Goal: Task Accomplishment & Management: Use online tool/utility

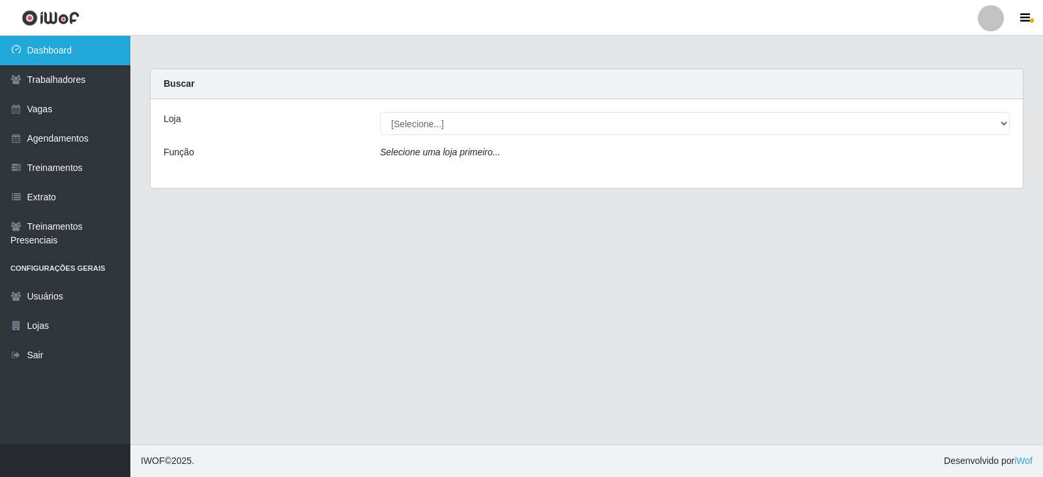
click at [72, 52] on link "Dashboard" at bounding box center [65, 50] width 130 height 29
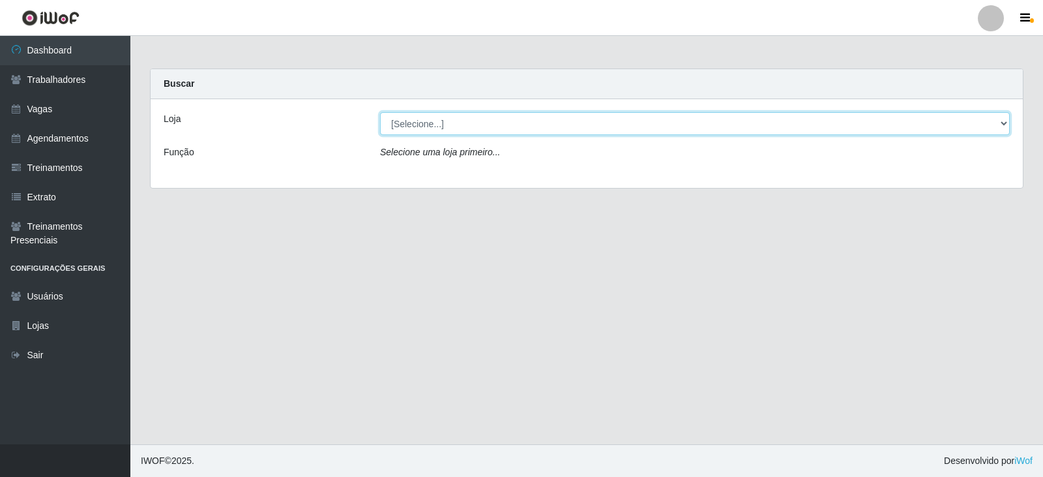
click at [1003, 121] on select "[Selecione...] SuperFácil Atacado - Alto de São Manoel SuperFácil Atacado - Ema…" at bounding box center [695, 123] width 630 height 23
select select "540"
click at [380, 112] on select "[Selecione...] SuperFácil Atacado - Alto de São Manoel SuperFácil Atacado - Ema…" at bounding box center [695, 123] width 630 height 23
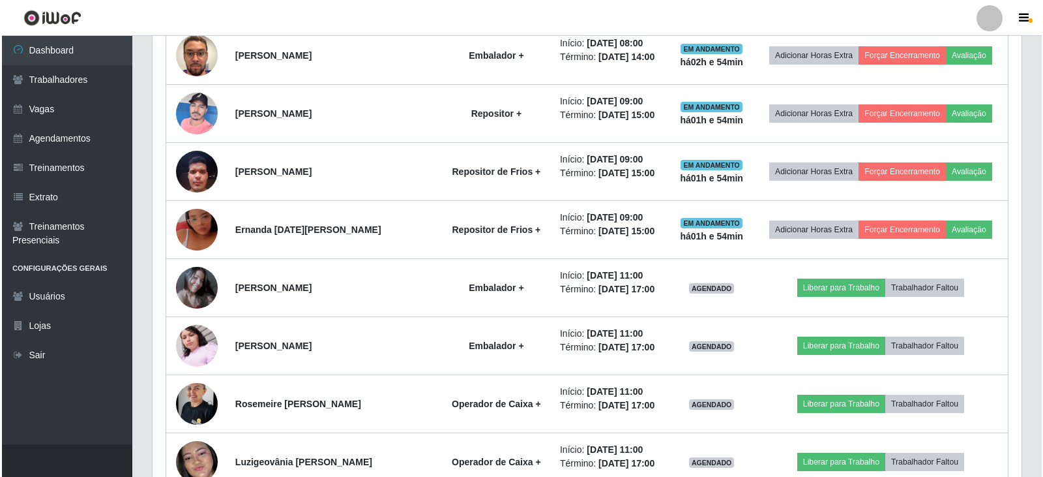
scroll to position [1304, 0]
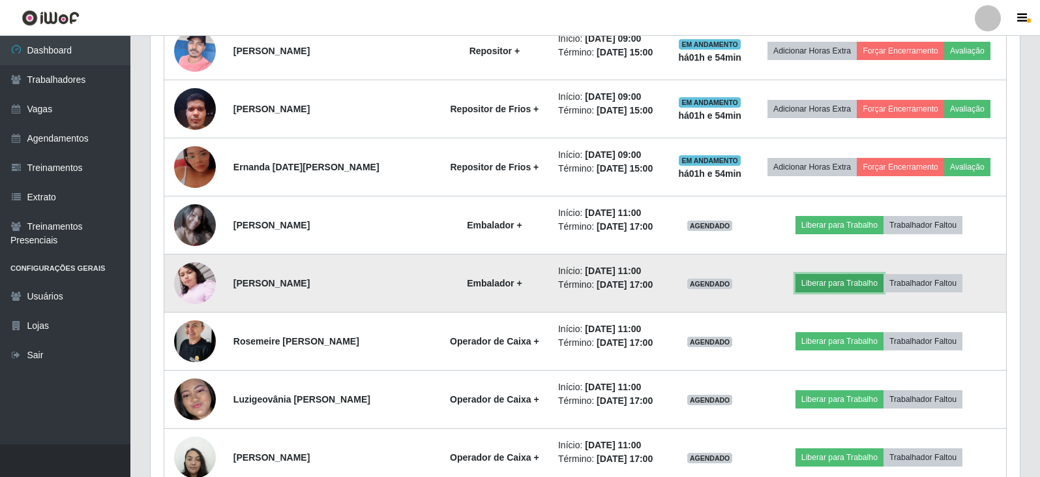
click at [844, 283] on button "Liberar para Trabalho" at bounding box center [839, 283] width 88 height 18
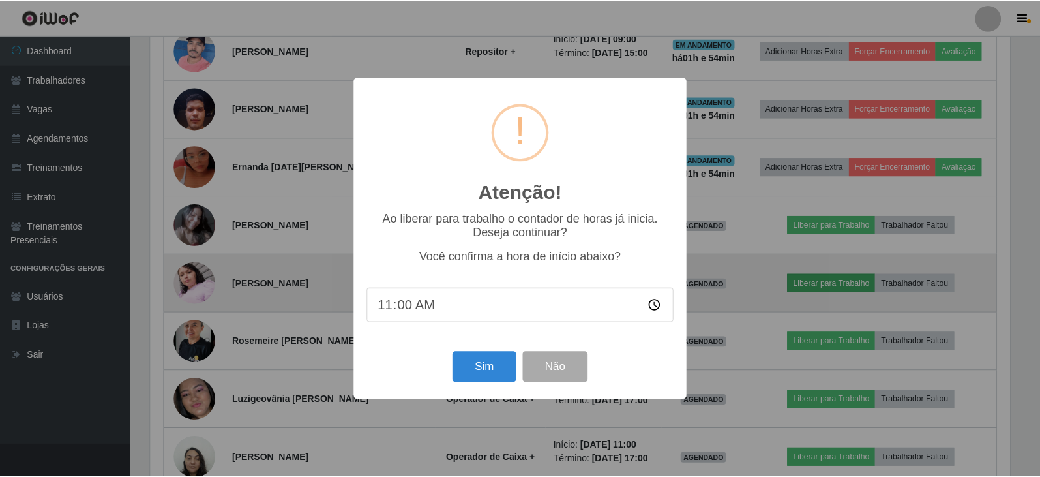
scroll to position [271, 863]
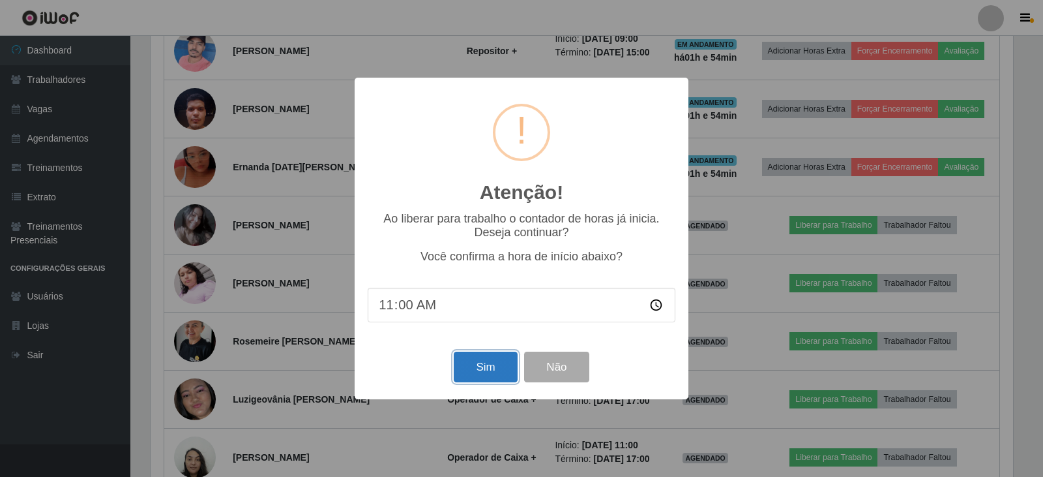
click at [488, 370] on button "Sim" at bounding box center [485, 366] width 63 height 31
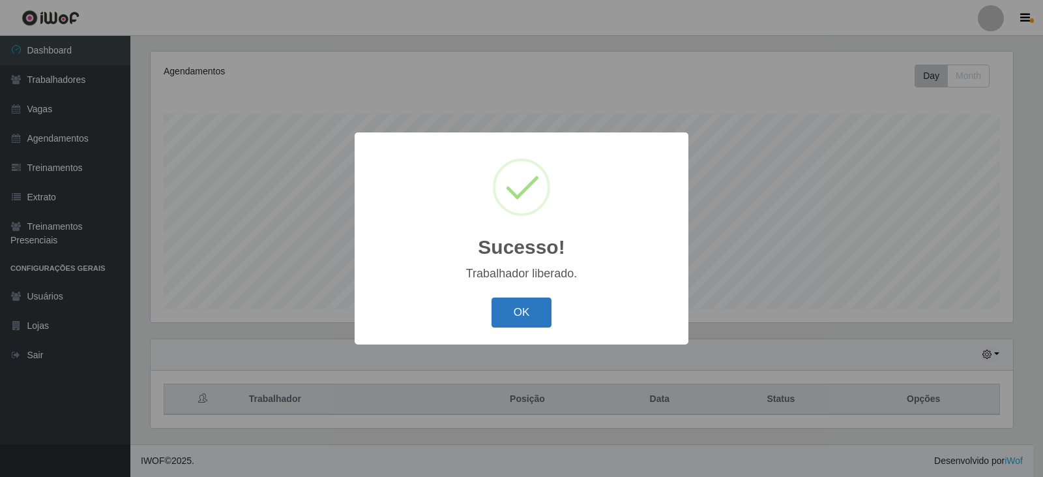
click at [535, 312] on button "OK" at bounding box center [522, 312] width 61 height 31
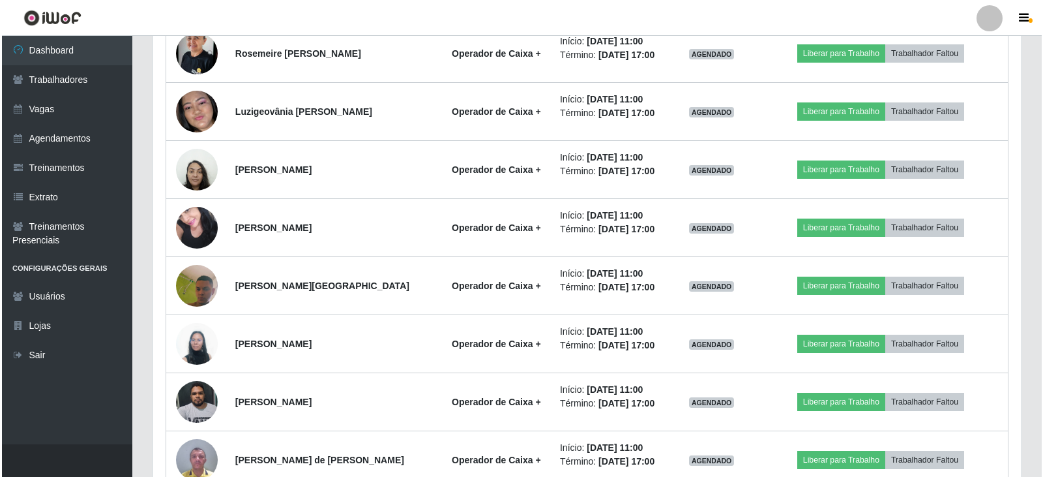
scroll to position [1657, 0]
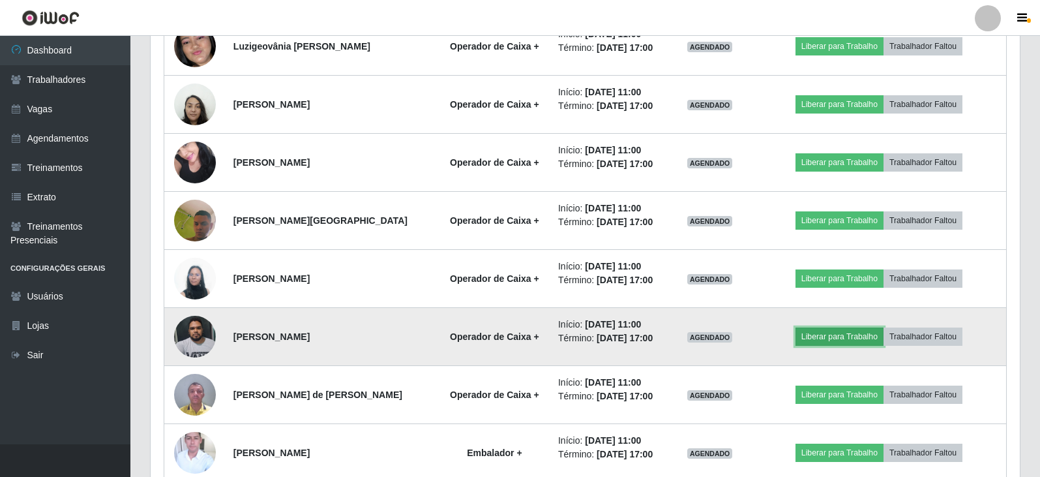
click at [823, 334] on button "Liberar para Trabalho" at bounding box center [839, 336] width 88 height 18
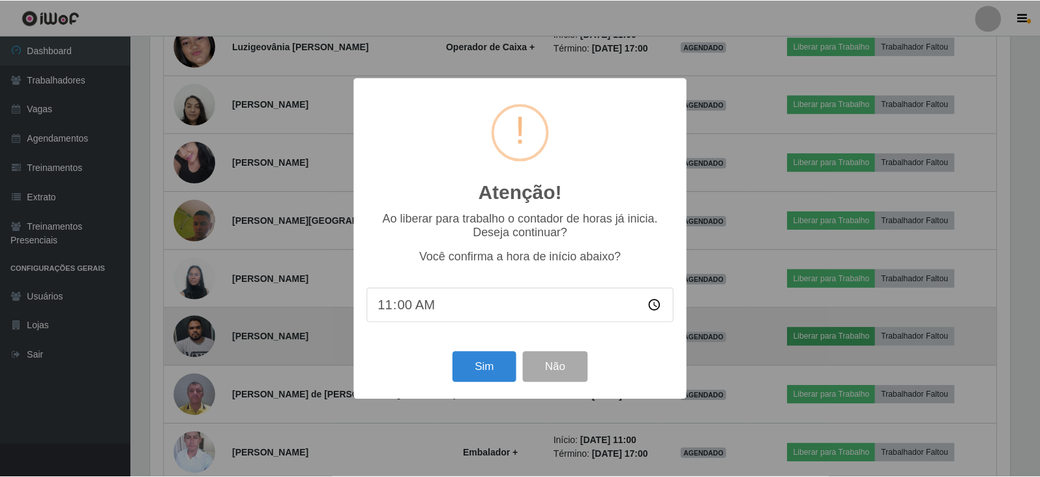
scroll to position [271, 863]
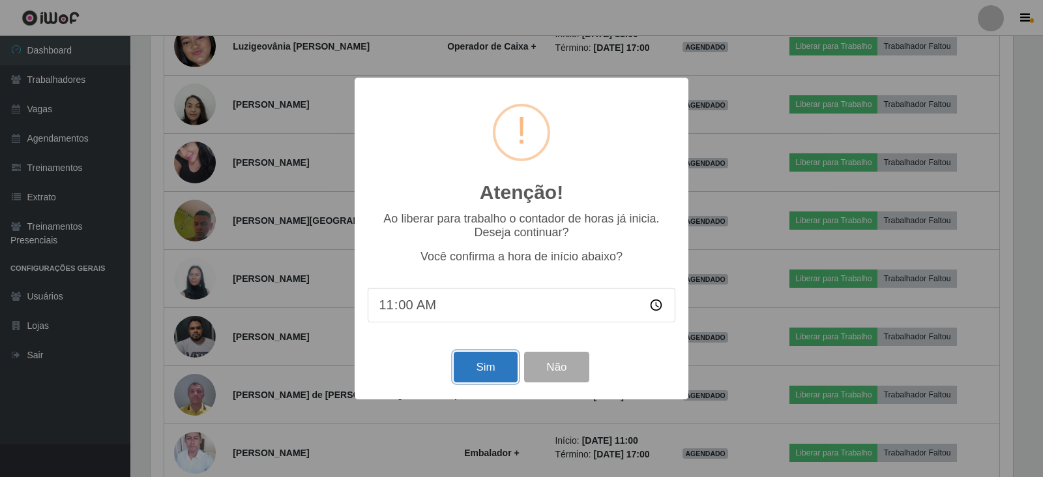
click at [479, 369] on button "Sim" at bounding box center [485, 366] width 63 height 31
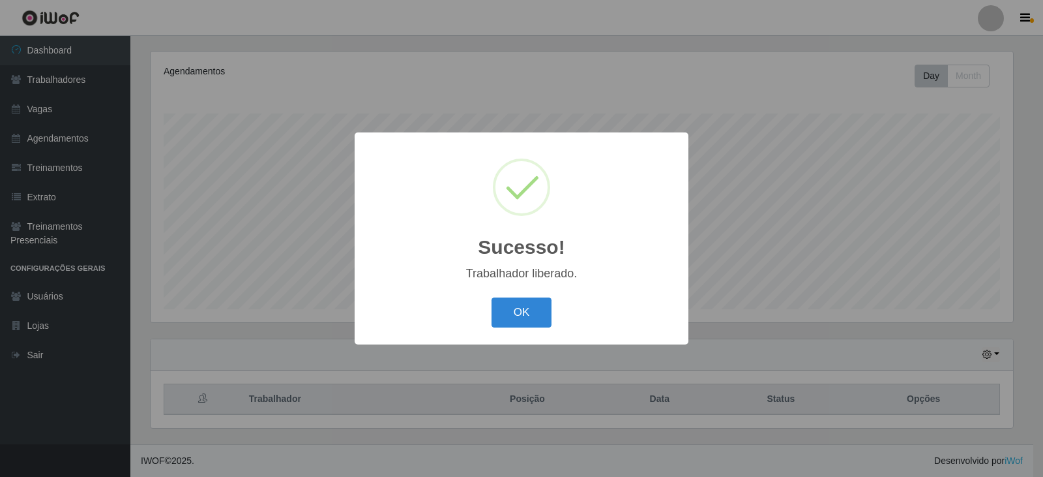
click at [511, 310] on button "OK" at bounding box center [522, 312] width 61 height 31
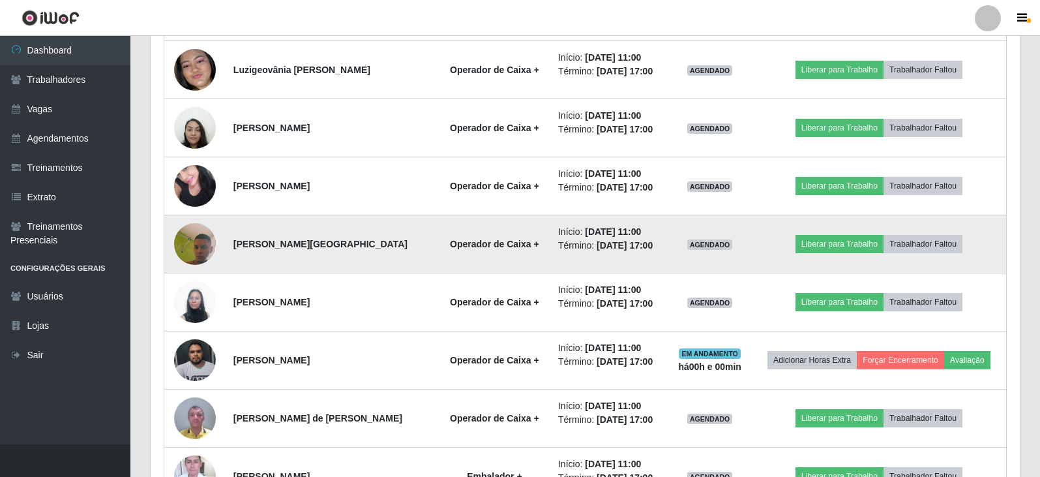
scroll to position [1657, 0]
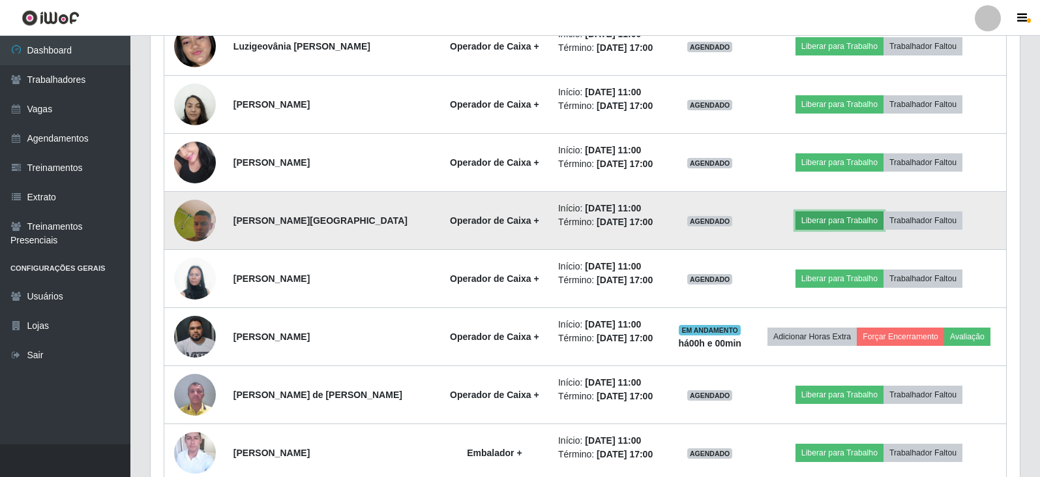
click at [854, 222] on button "Liberar para Trabalho" at bounding box center [839, 220] width 88 height 18
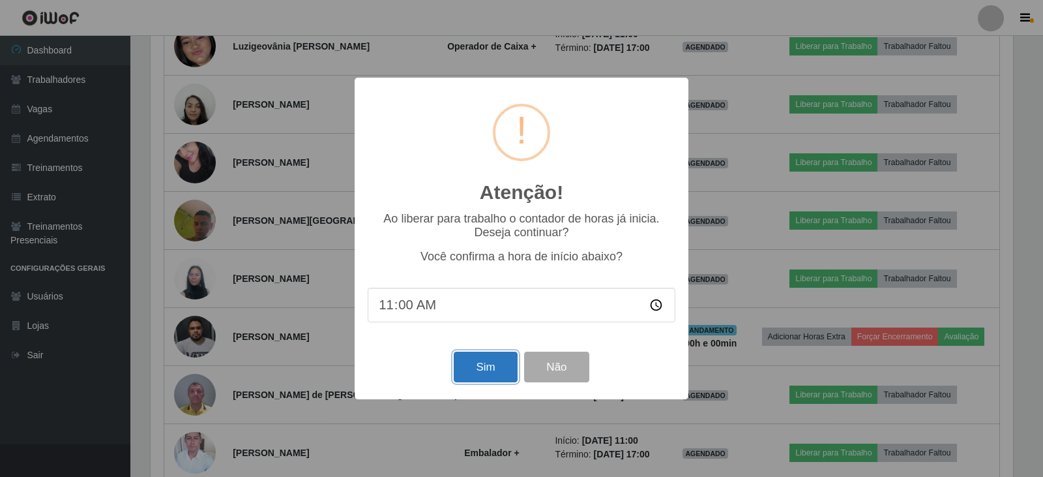
click at [484, 366] on button "Sim" at bounding box center [485, 366] width 63 height 31
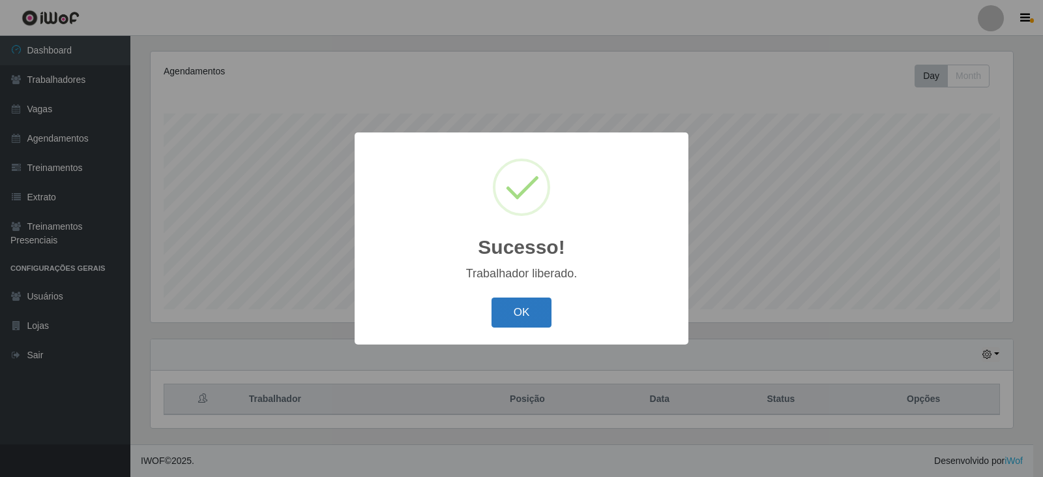
click at [518, 317] on button "OK" at bounding box center [522, 312] width 61 height 31
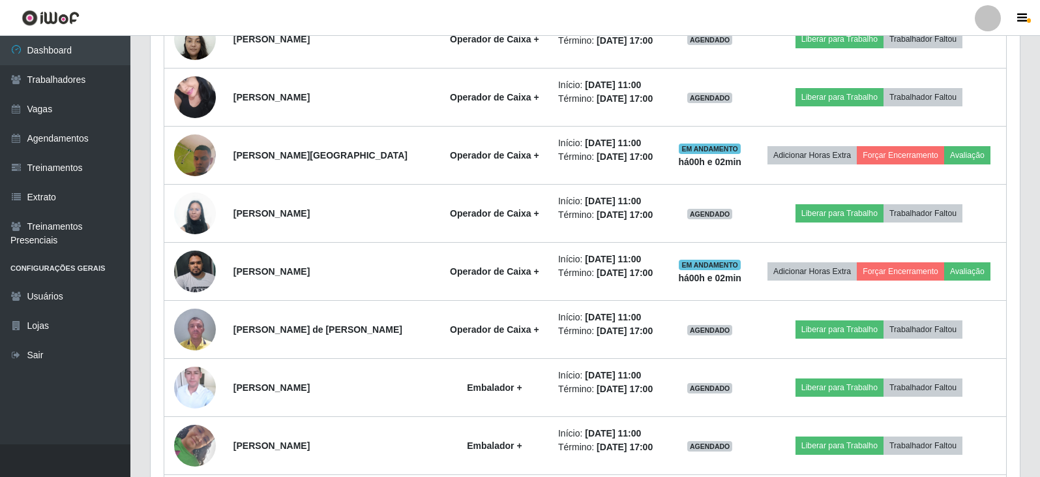
scroll to position [1787, 0]
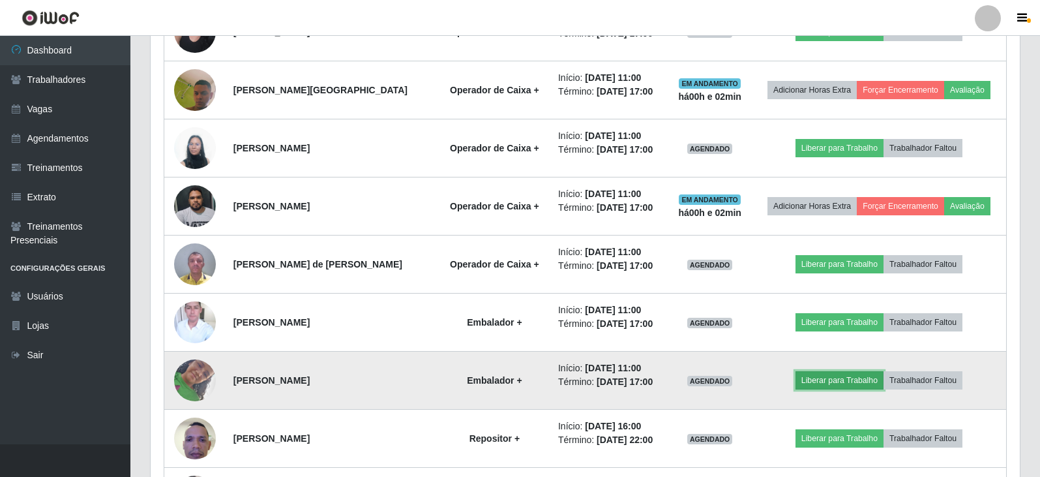
click at [844, 379] on button "Liberar para Trabalho" at bounding box center [839, 380] width 88 height 18
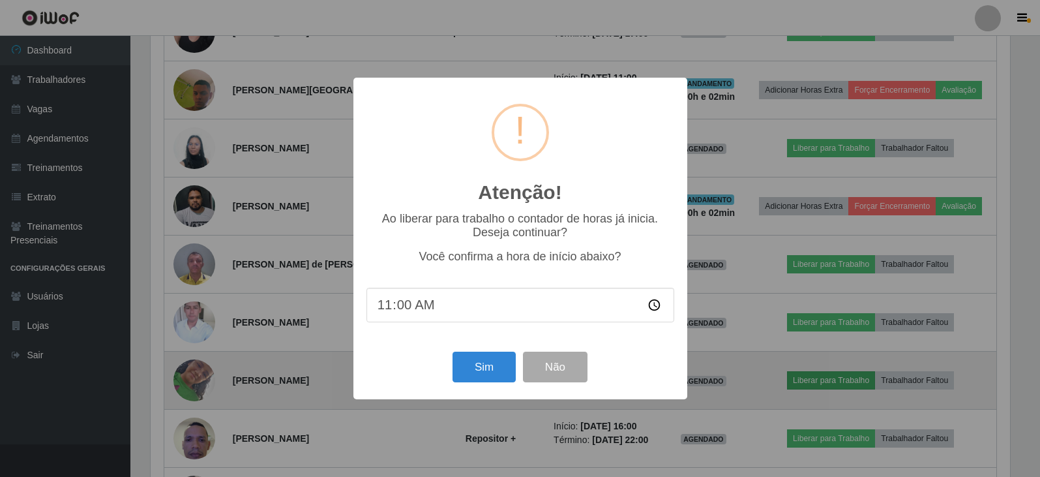
scroll to position [271, 863]
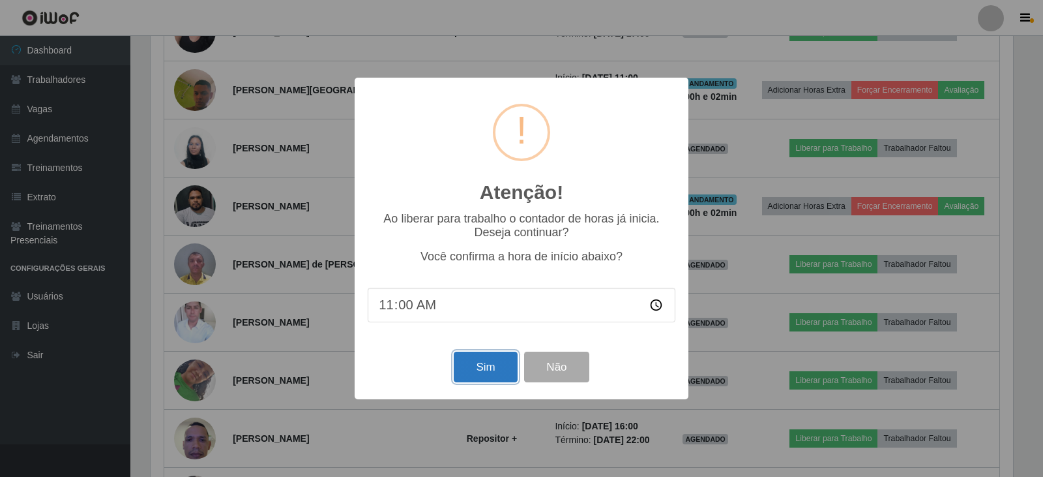
click at [488, 375] on button "Sim" at bounding box center [485, 366] width 63 height 31
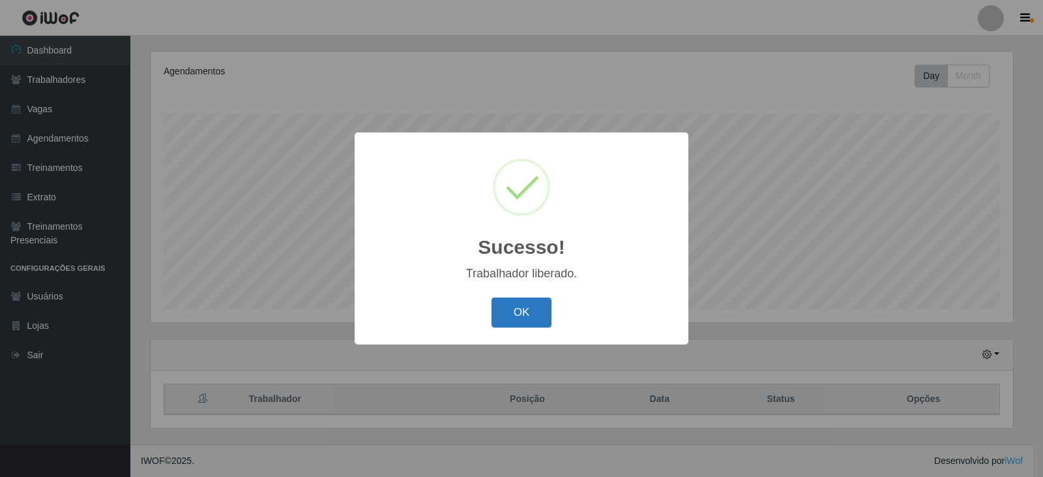
click at [522, 312] on button "OK" at bounding box center [522, 312] width 61 height 31
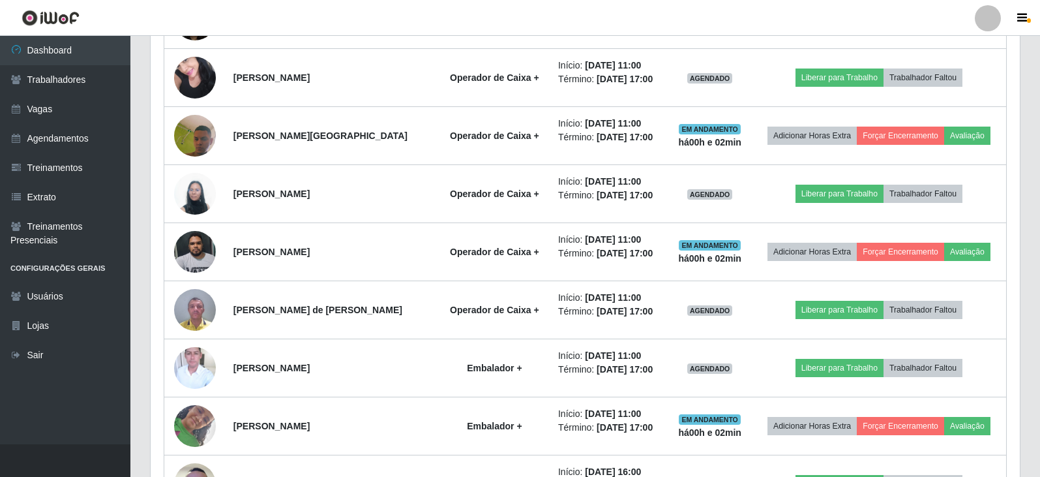
scroll to position [1722, 0]
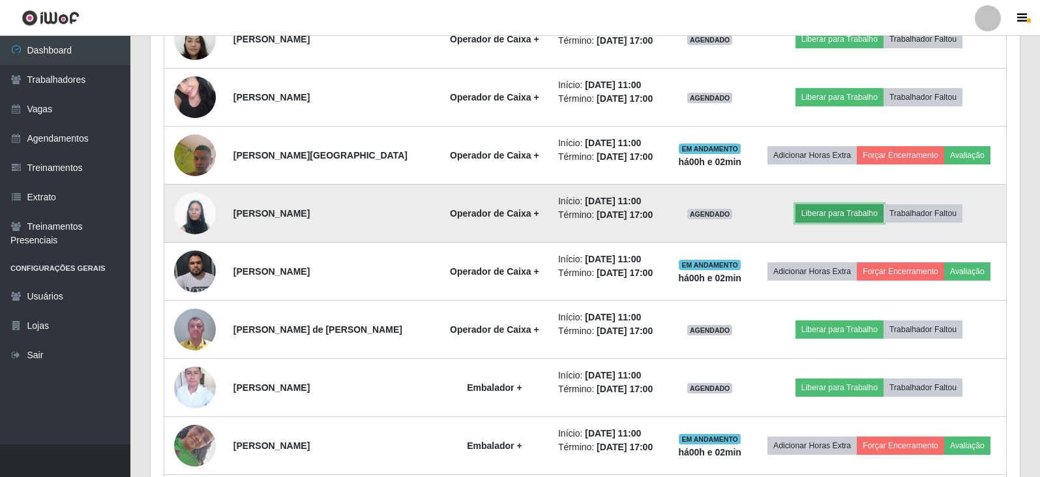
click at [844, 217] on button "Liberar para Trabalho" at bounding box center [839, 213] width 88 height 18
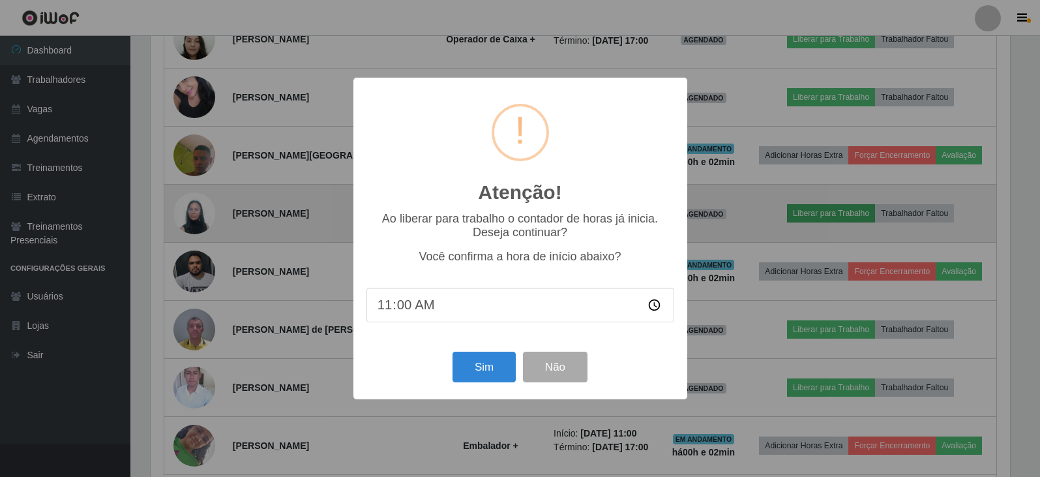
scroll to position [271, 863]
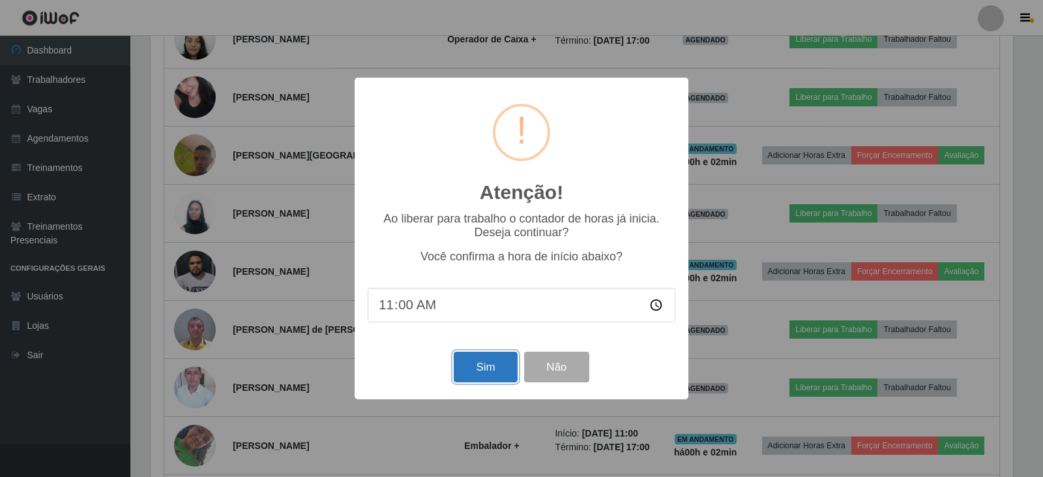
click at [490, 374] on button "Sim" at bounding box center [485, 366] width 63 height 31
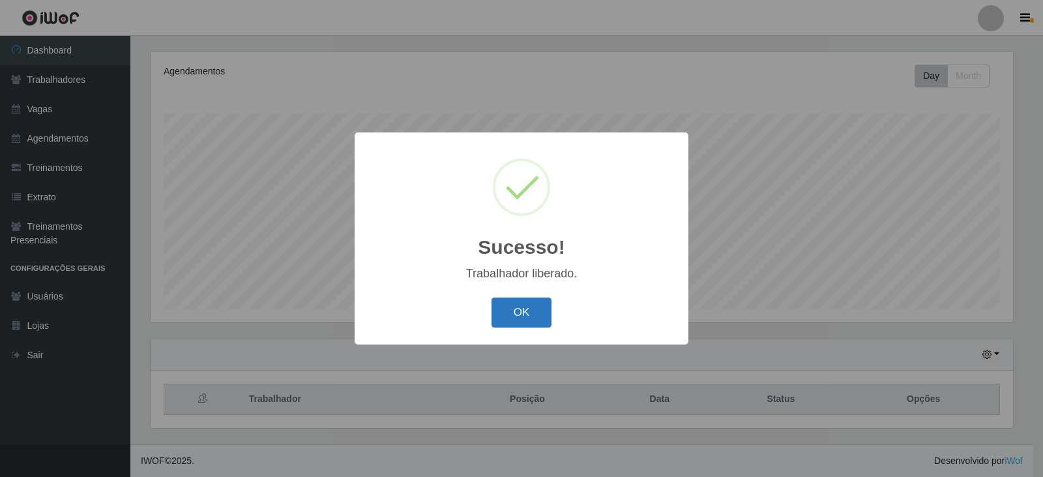
click at [535, 307] on button "OK" at bounding box center [522, 312] width 61 height 31
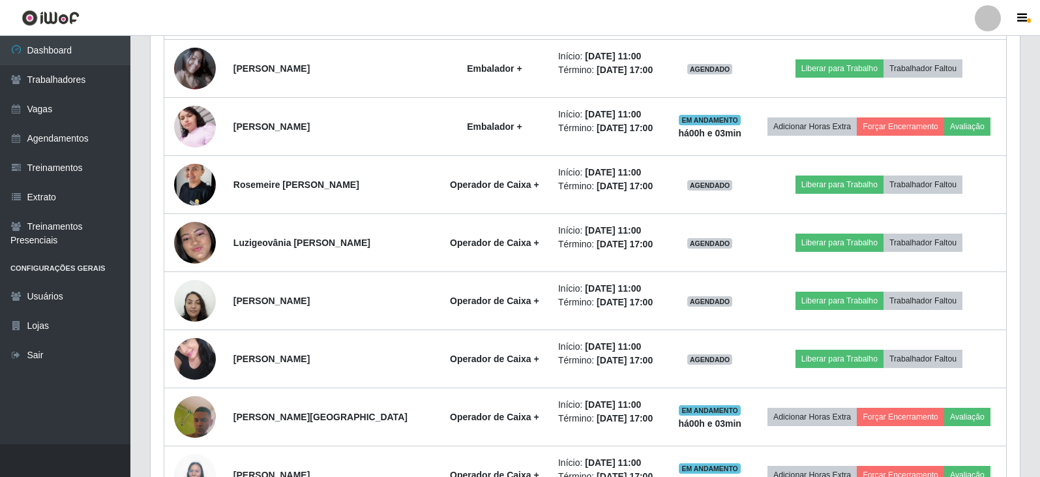
scroll to position [1461, 0]
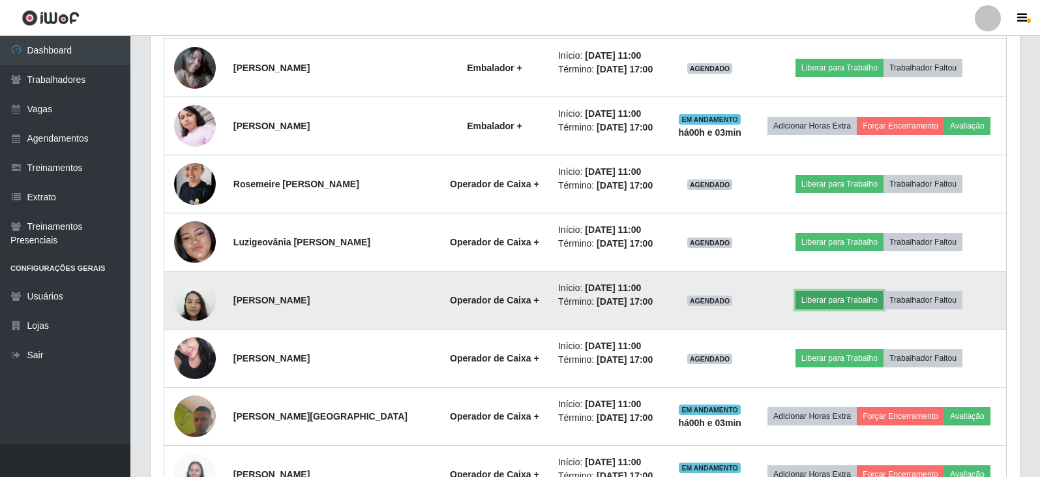
click at [825, 302] on button "Liberar para Trabalho" at bounding box center [839, 300] width 88 height 18
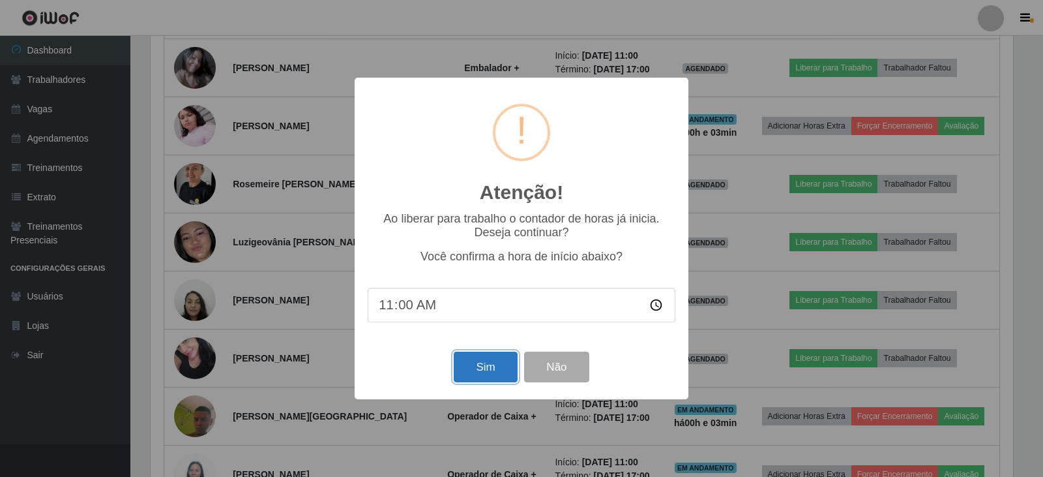
click at [482, 370] on button "Sim" at bounding box center [485, 366] width 63 height 31
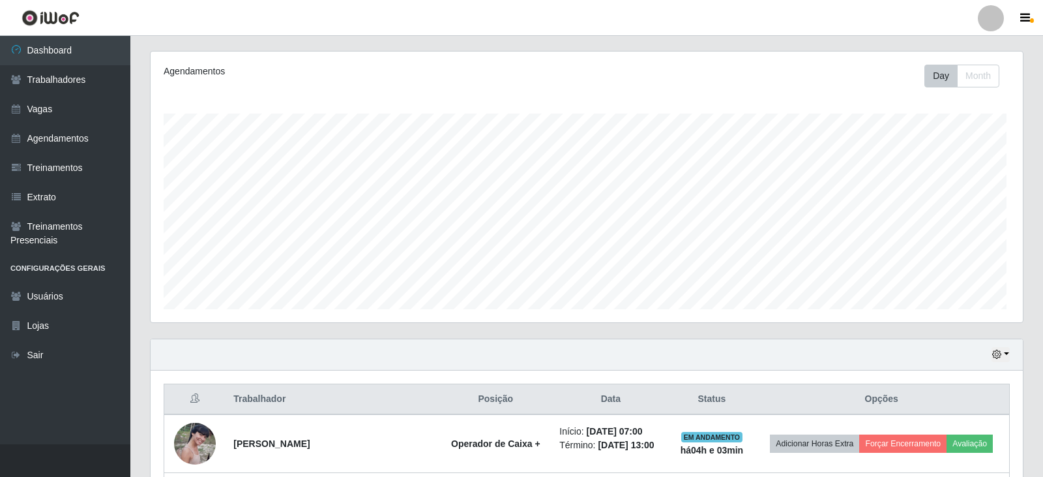
scroll to position [651726, 651134]
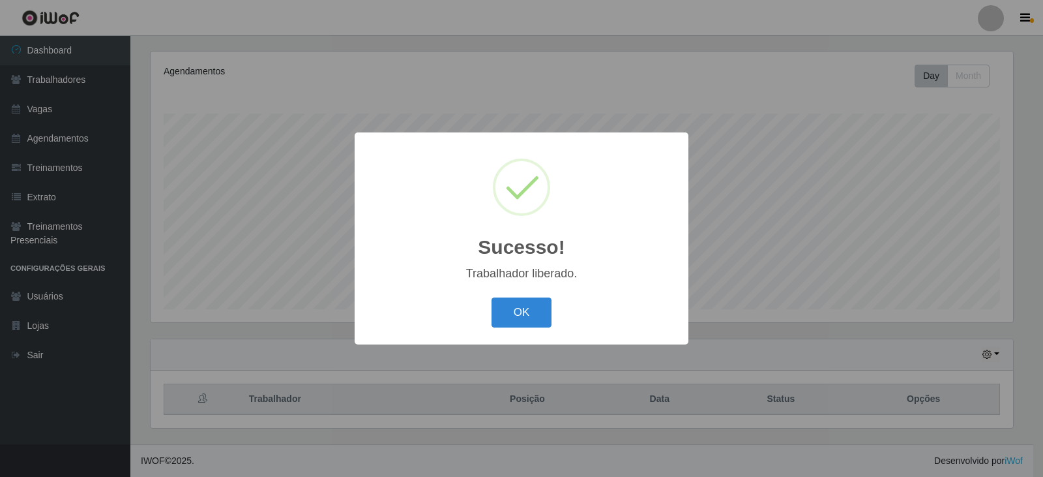
click at [533, 308] on button "OK" at bounding box center [522, 312] width 61 height 31
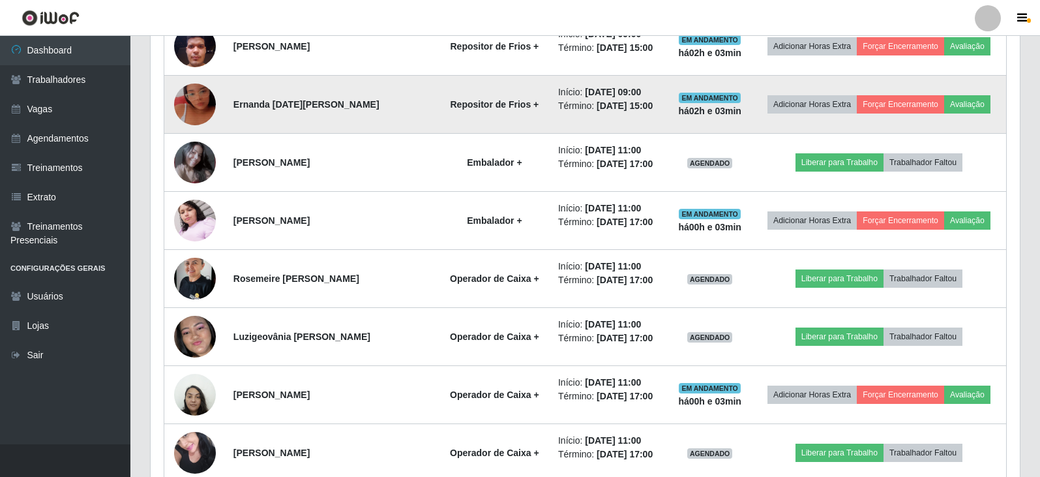
scroll to position [1396, 0]
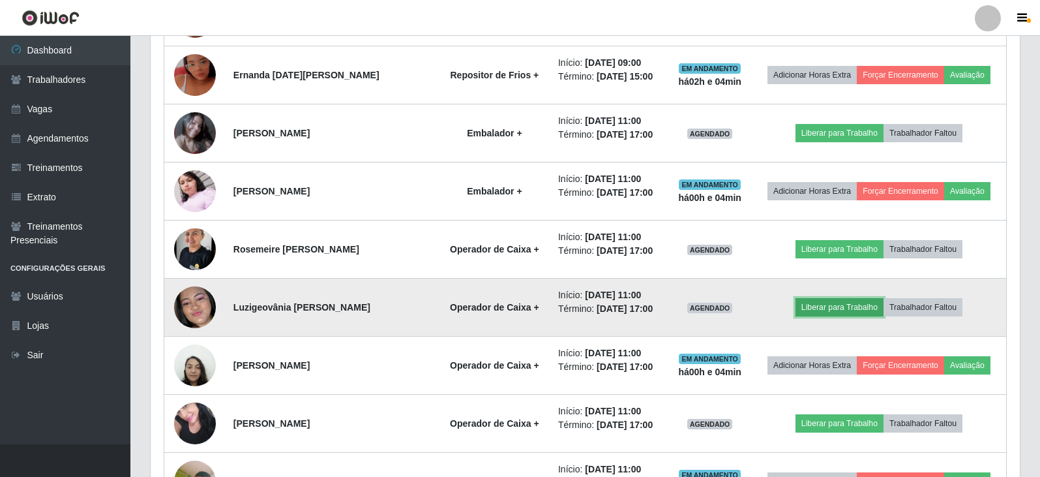
click at [839, 308] on button "Liberar para Trabalho" at bounding box center [839, 307] width 88 height 18
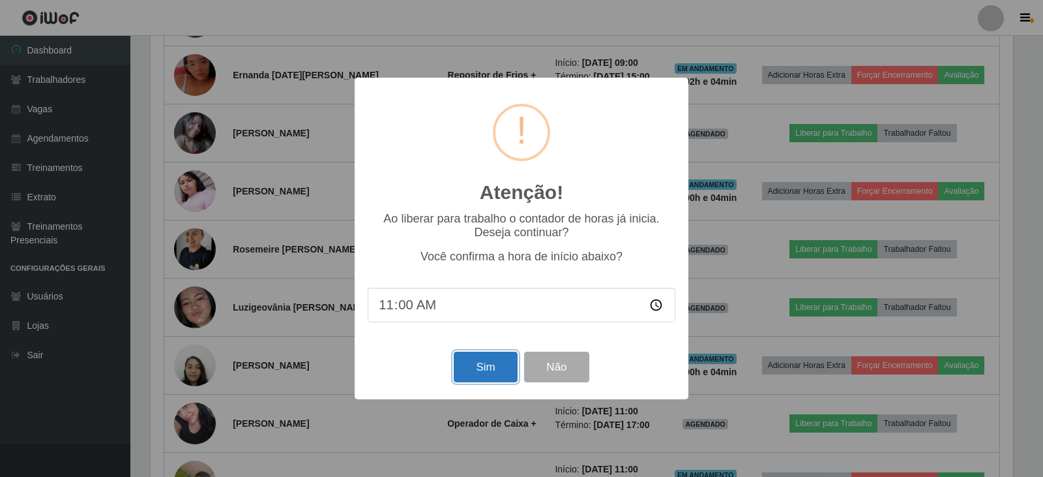
click at [484, 361] on button "Sim" at bounding box center [485, 366] width 63 height 31
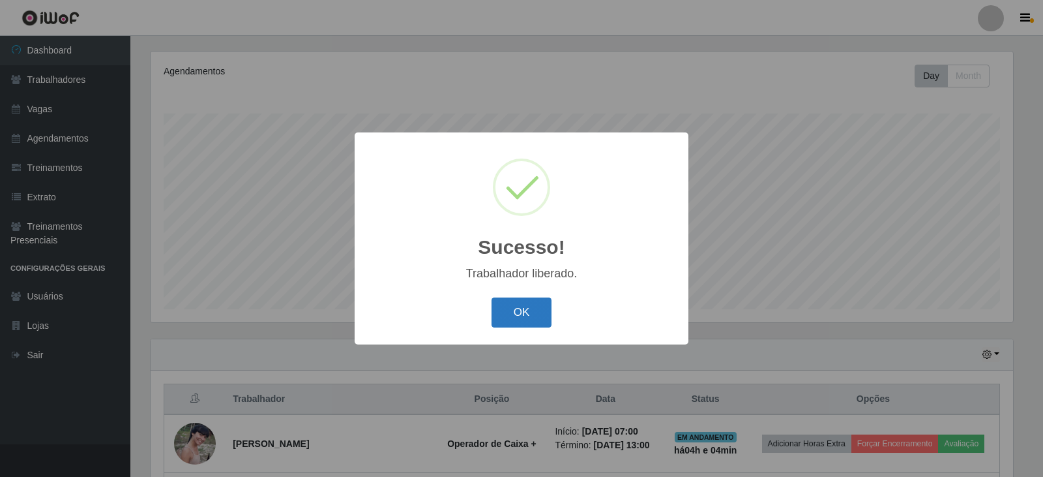
click at [516, 317] on button "OK" at bounding box center [522, 312] width 61 height 31
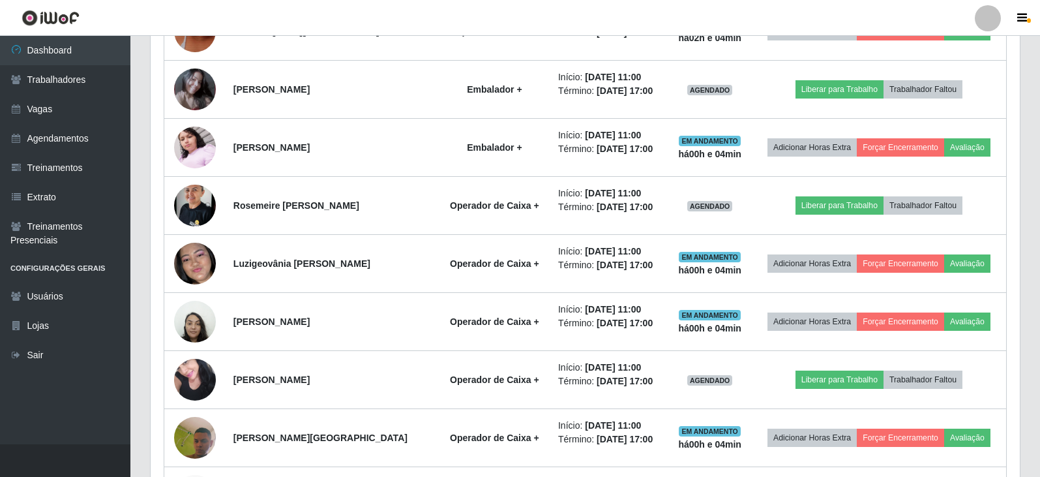
scroll to position [1461, 0]
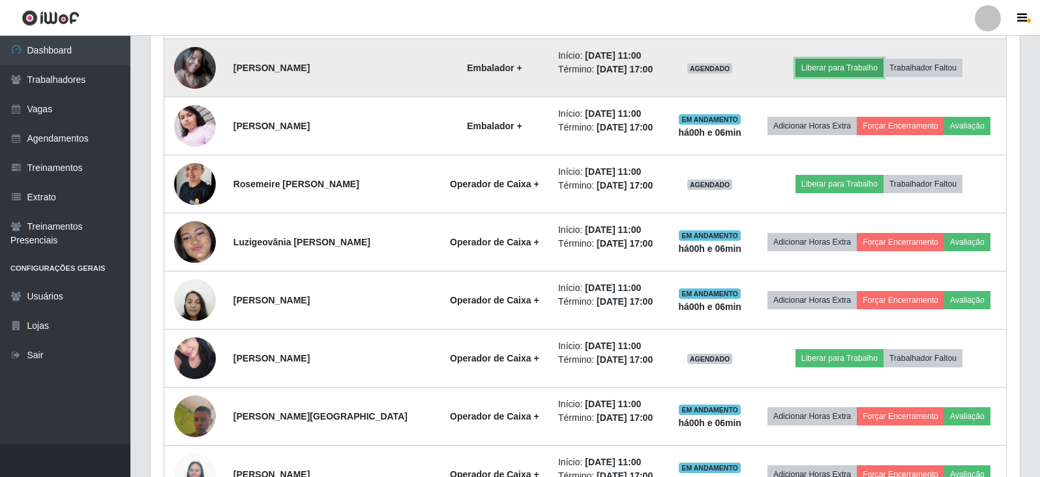
click at [827, 68] on button "Liberar para Trabalho" at bounding box center [839, 68] width 88 height 18
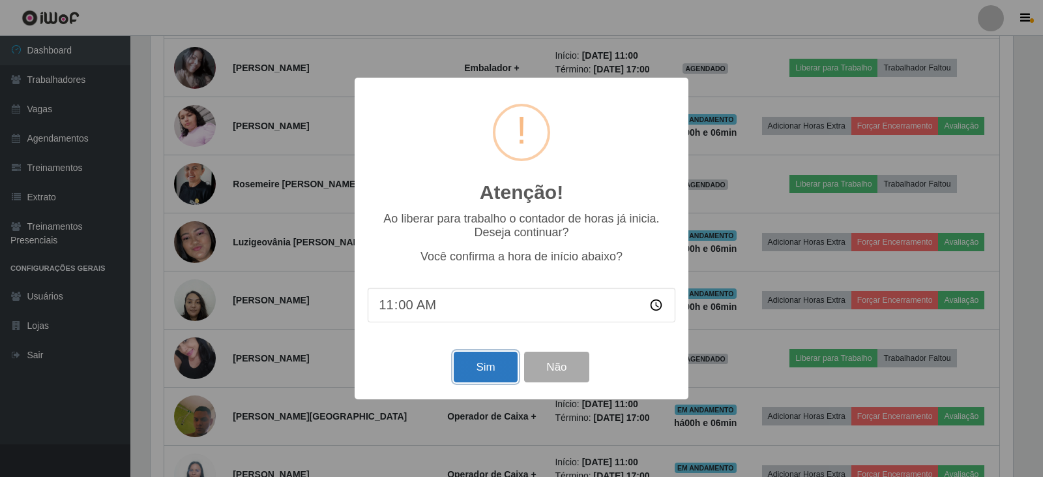
click at [482, 378] on button "Sim" at bounding box center [485, 366] width 63 height 31
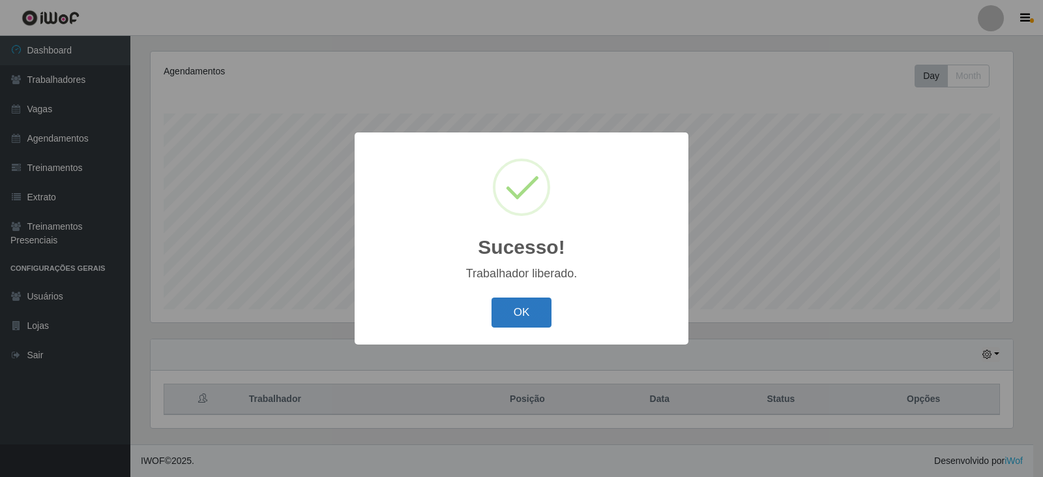
click at [500, 312] on button "OK" at bounding box center [522, 312] width 61 height 31
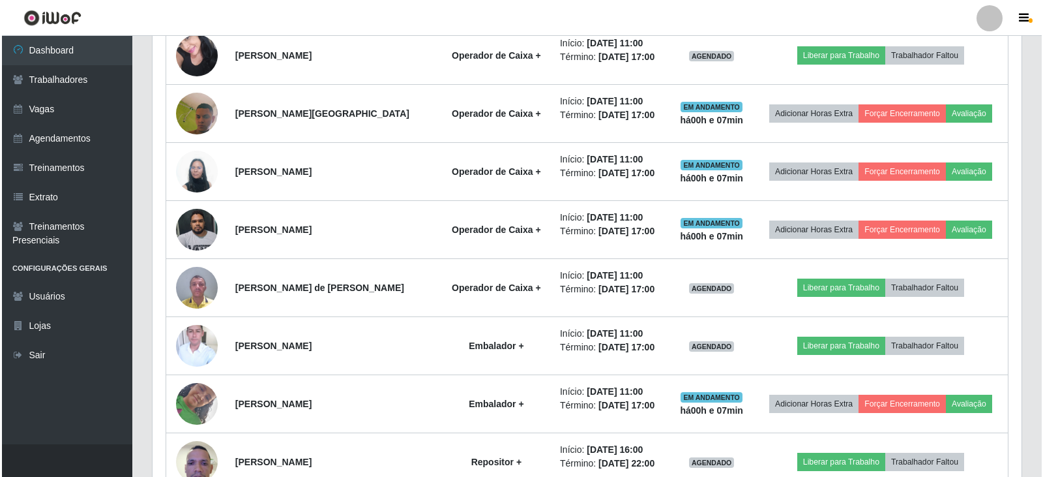
scroll to position [1787, 0]
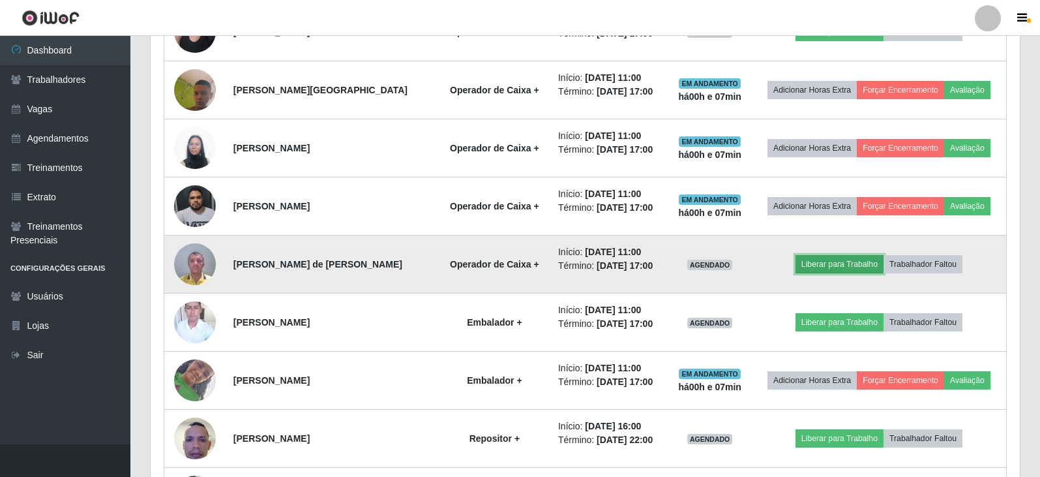
click at [842, 265] on button "Liberar para Trabalho" at bounding box center [839, 264] width 88 height 18
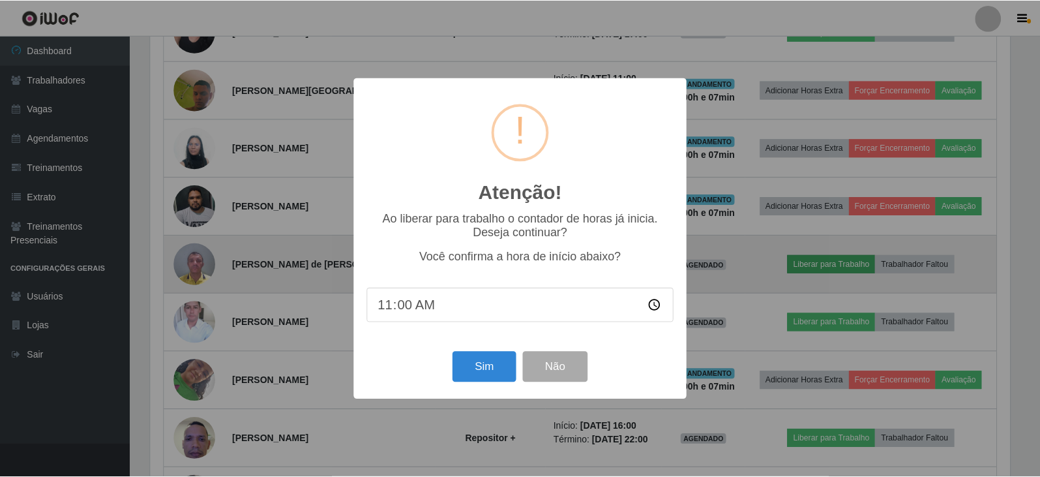
scroll to position [271, 863]
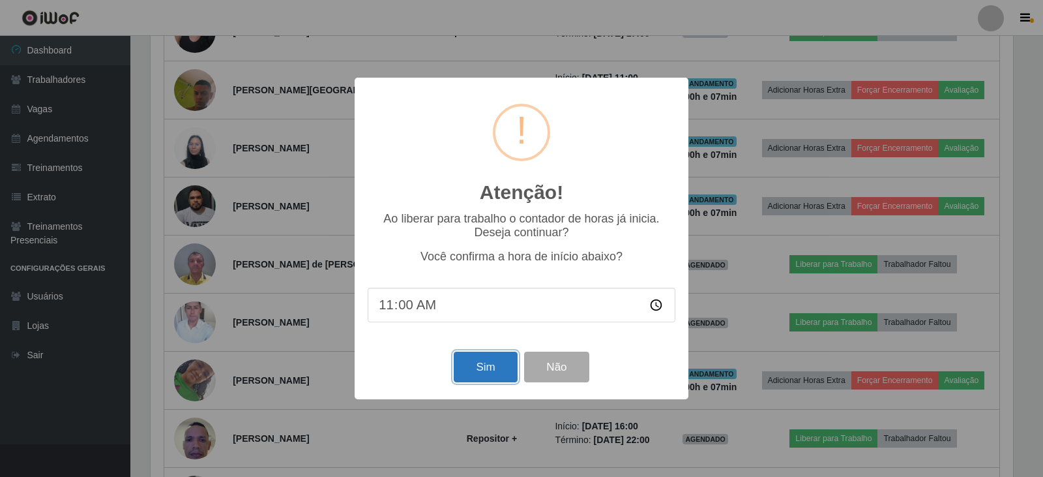
click at [487, 370] on button "Sim" at bounding box center [485, 366] width 63 height 31
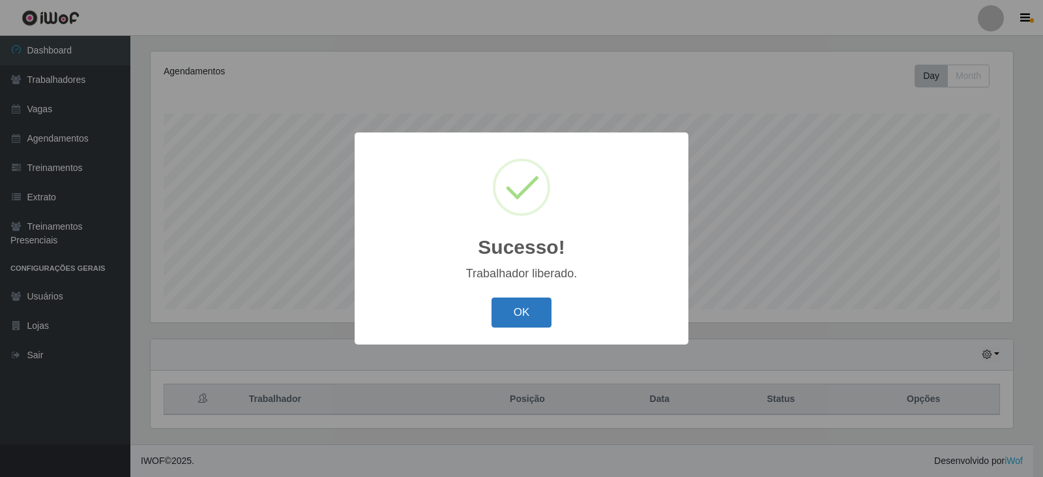
click at [511, 316] on button "OK" at bounding box center [522, 312] width 61 height 31
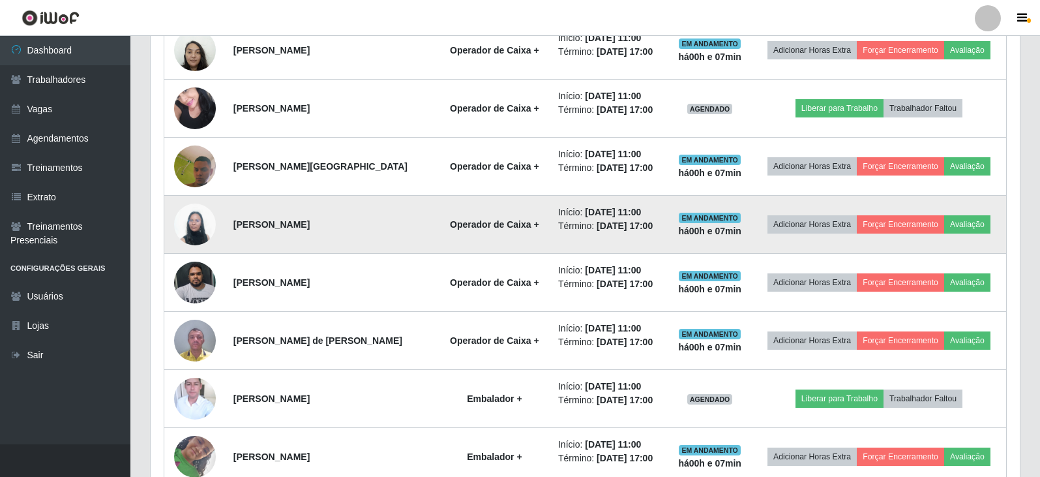
scroll to position [1722, 0]
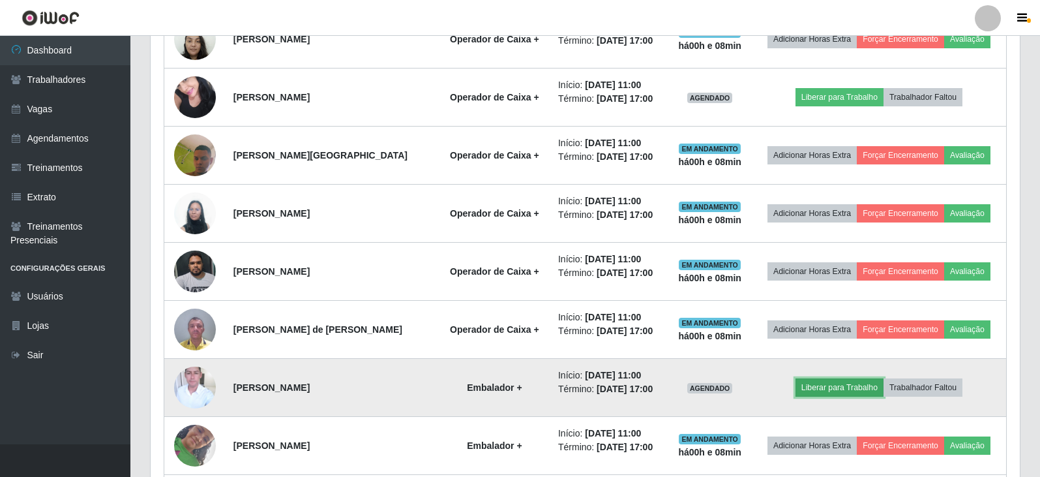
click at [820, 390] on button "Liberar para Trabalho" at bounding box center [839, 387] width 88 height 18
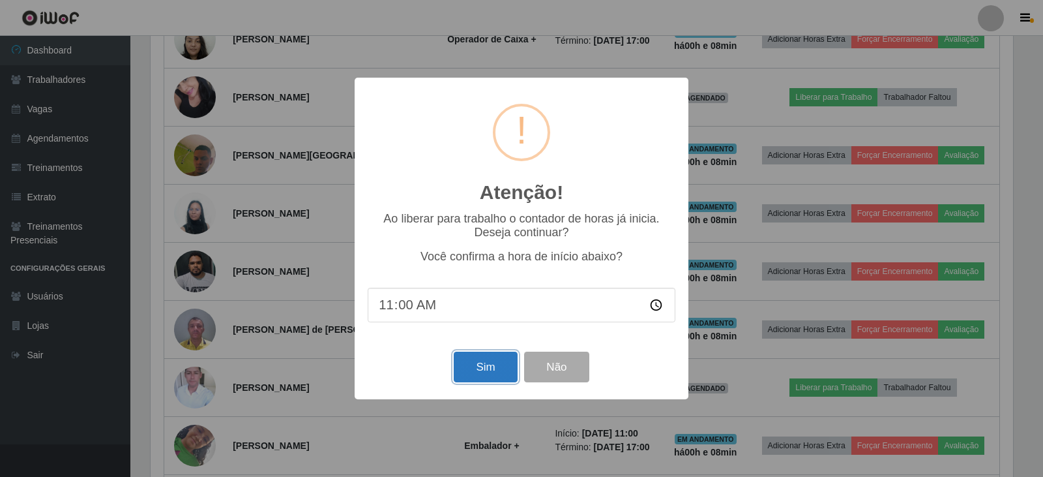
click at [490, 372] on button "Sim" at bounding box center [485, 366] width 63 height 31
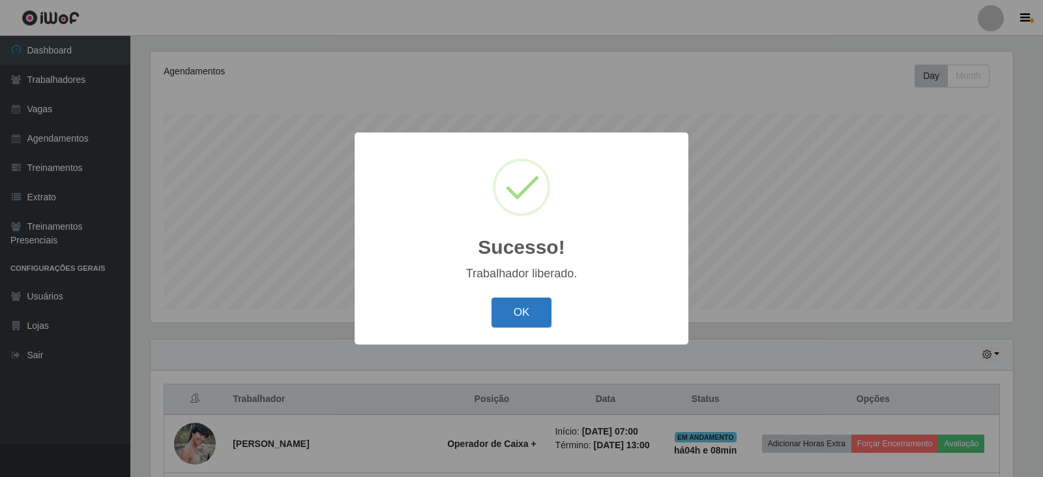
click at [522, 319] on button "OK" at bounding box center [522, 312] width 61 height 31
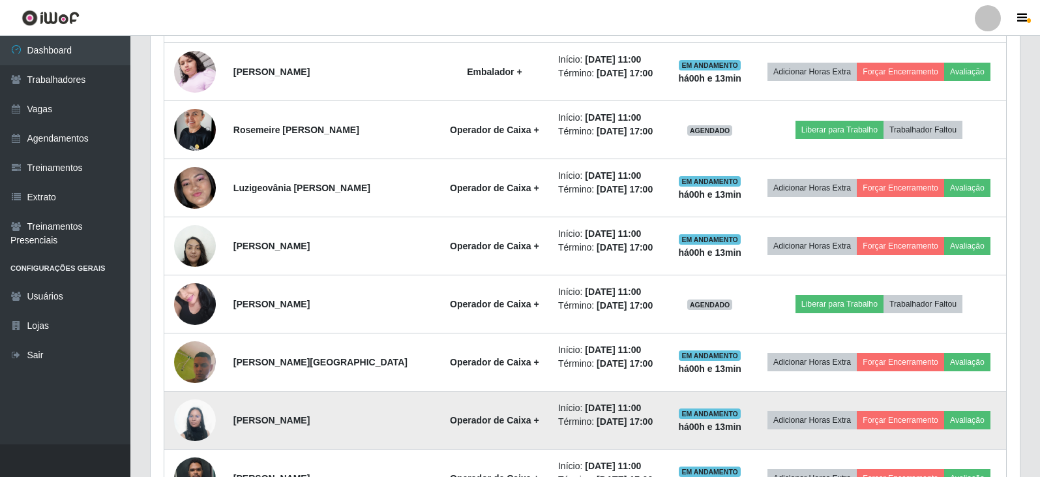
scroll to position [1526, 0]
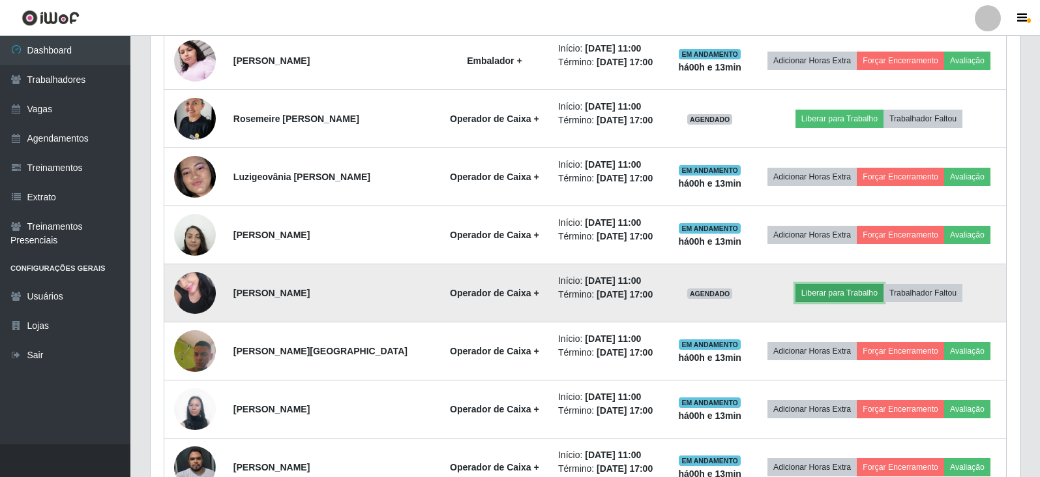
click at [850, 293] on button "Liberar para Trabalho" at bounding box center [839, 293] width 88 height 18
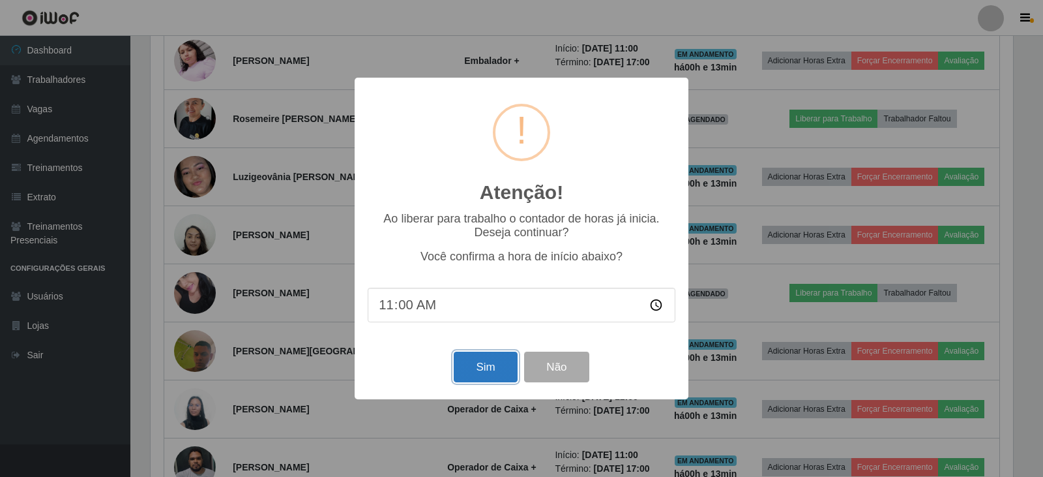
click at [485, 366] on button "Sim" at bounding box center [485, 366] width 63 height 31
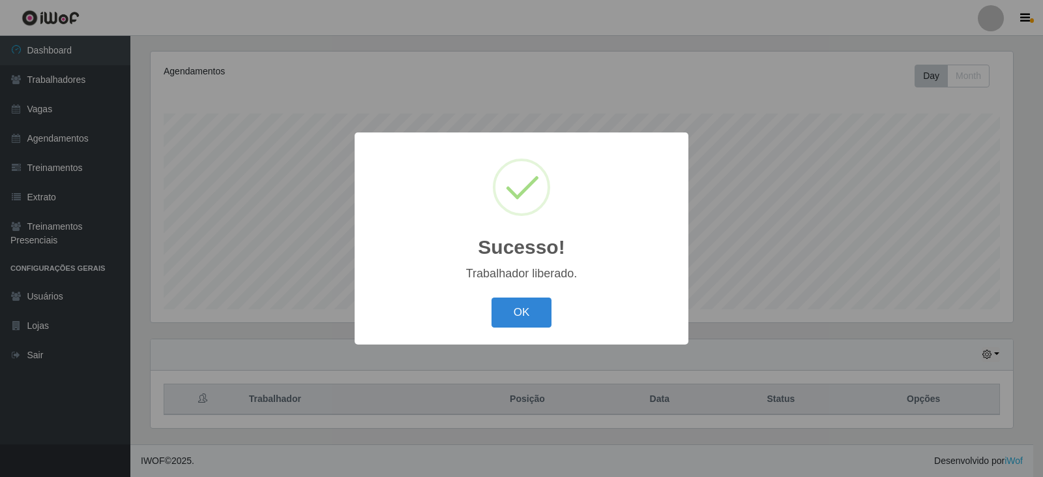
click at [518, 319] on button "OK" at bounding box center [522, 312] width 61 height 31
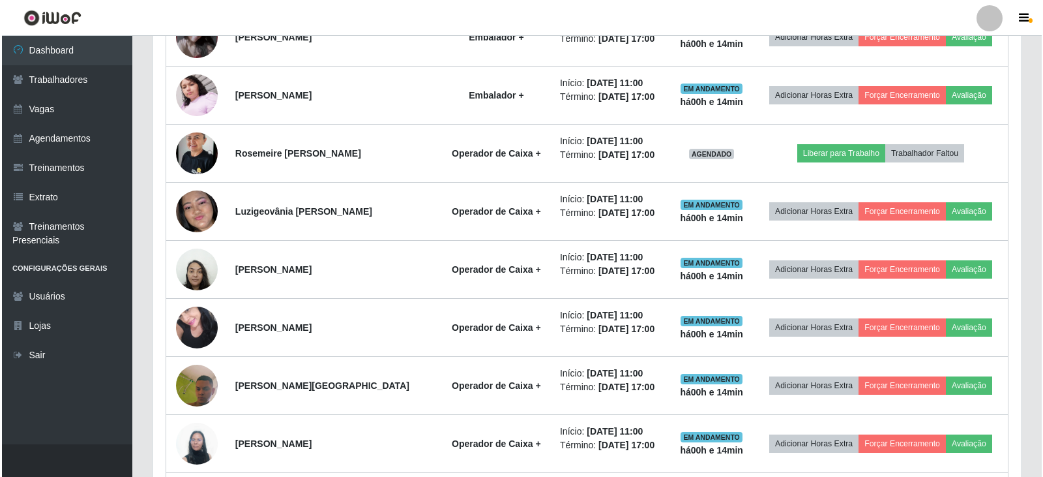
scroll to position [1526, 0]
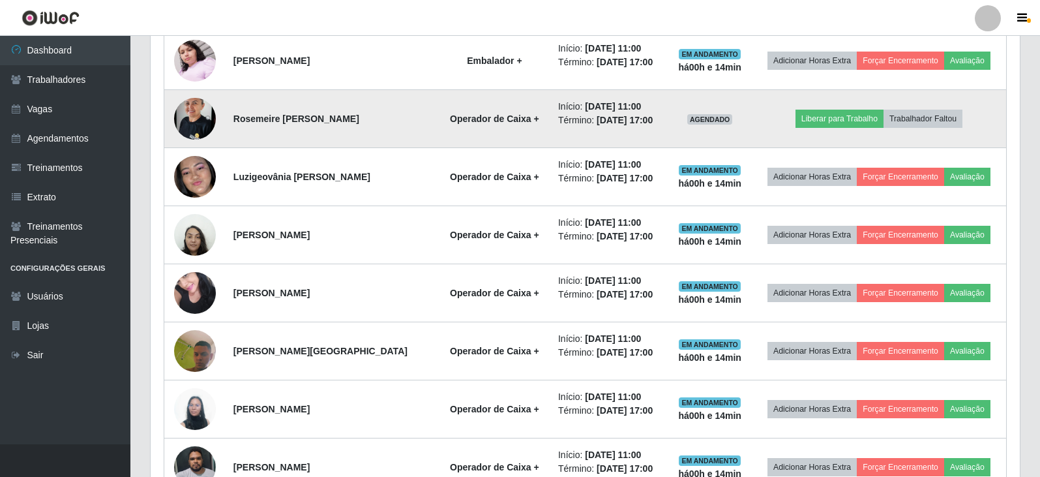
click at [188, 112] on img at bounding box center [195, 118] width 42 height 55
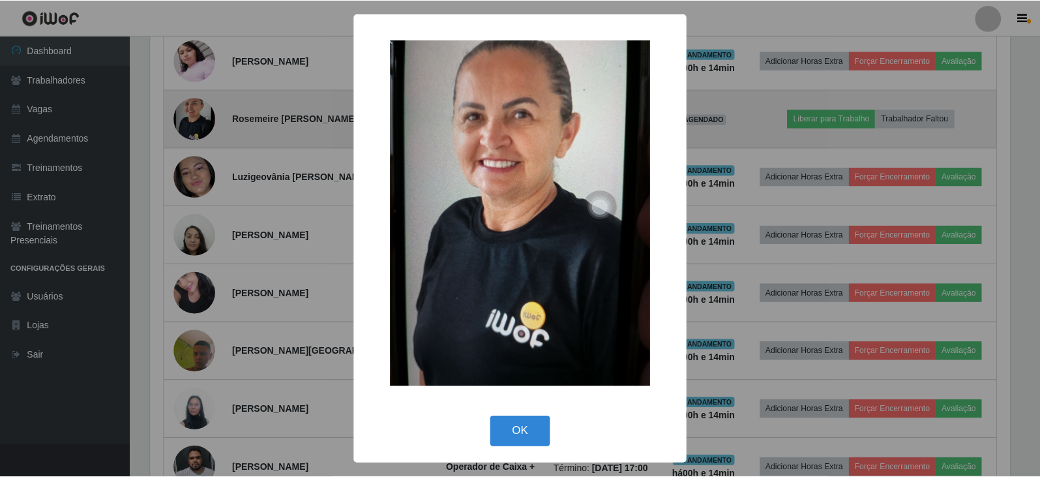
scroll to position [271, 863]
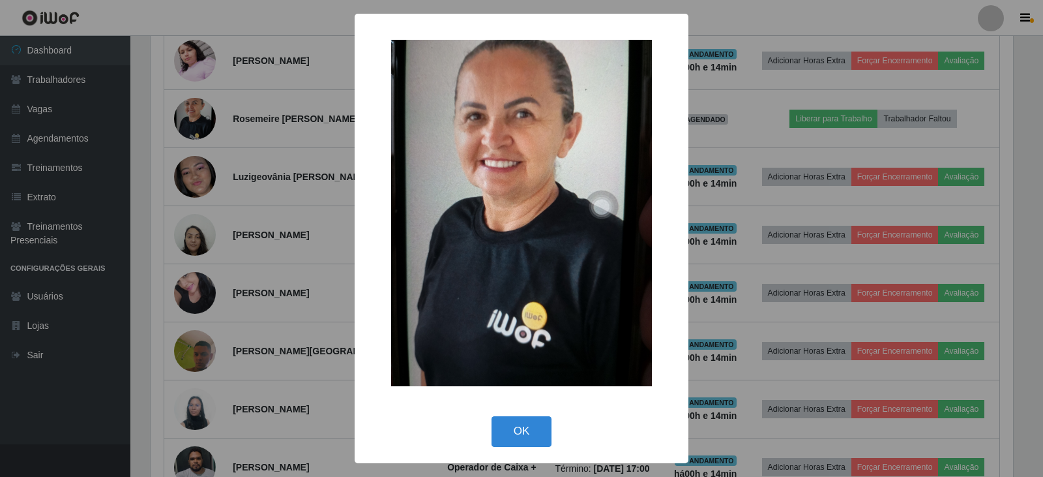
click at [224, 129] on div "× OK Cancel" at bounding box center [521, 238] width 1043 height 477
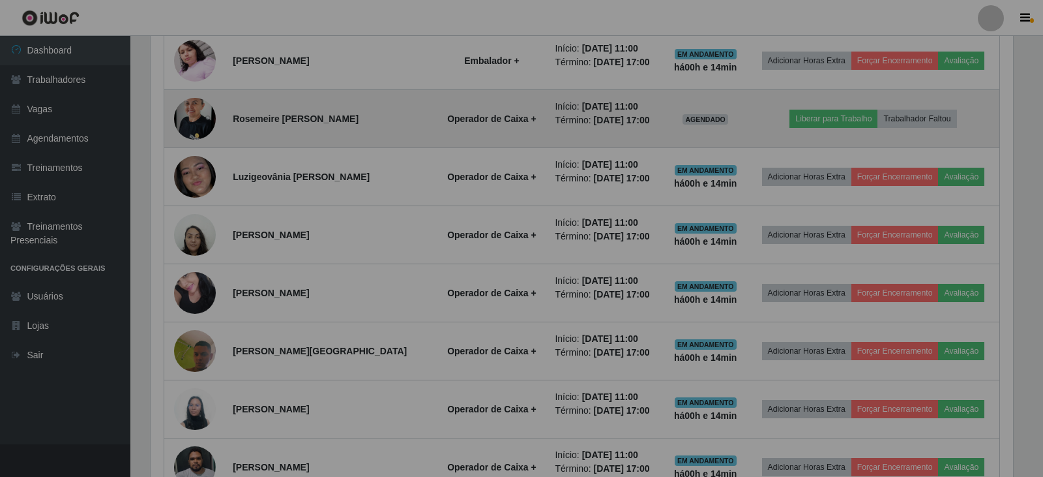
scroll to position [271, 869]
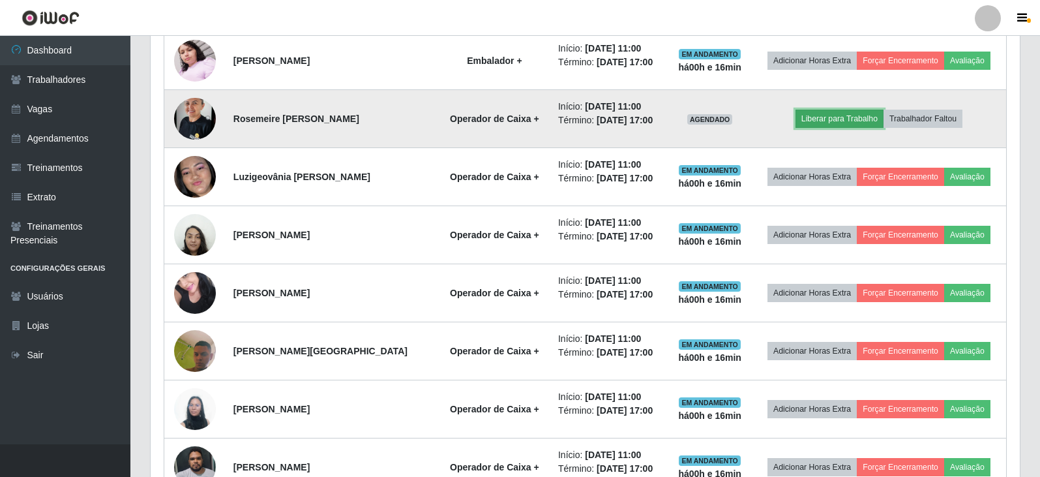
click at [844, 121] on button "Liberar para Trabalho" at bounding box center [839, 119] width 88 height 18
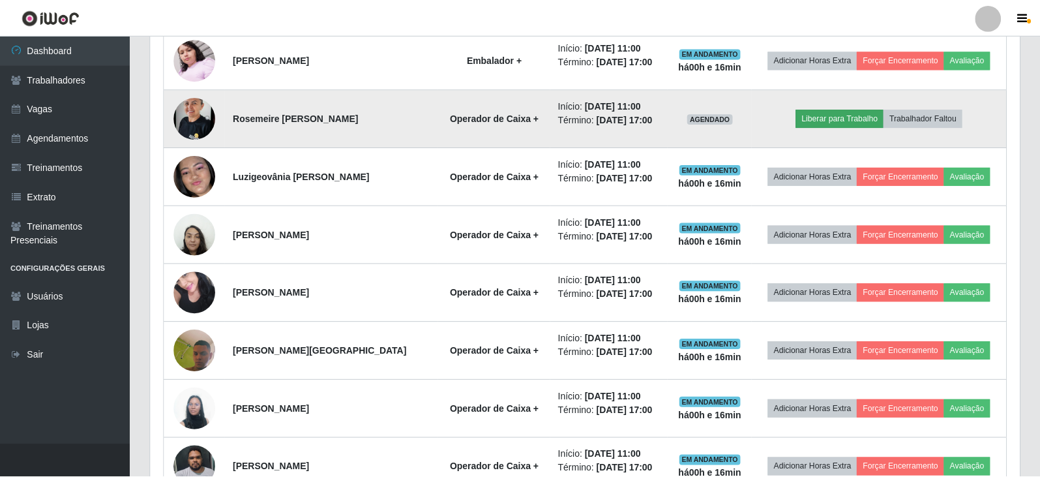
scroll to position [271, 863]
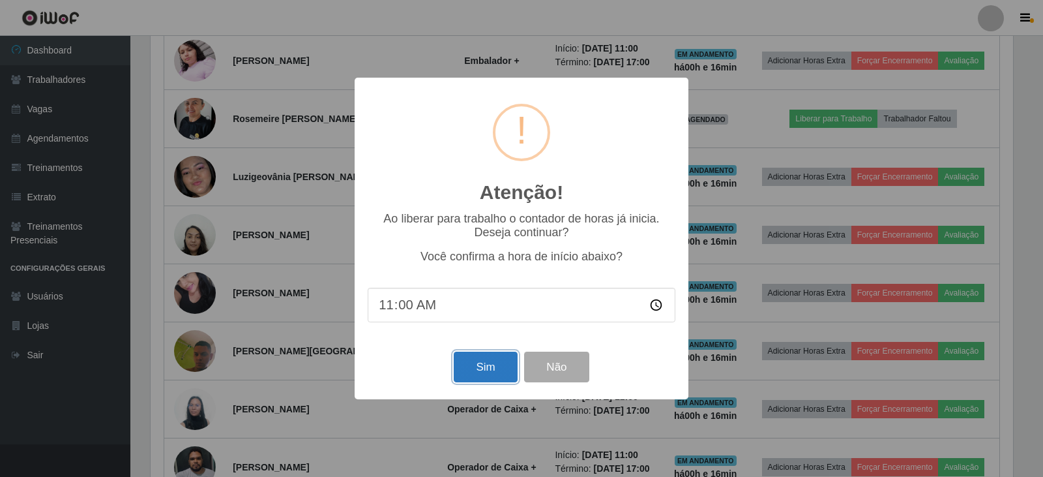
click at [486, 361] on button "Sim" at bounding box center [485, 366] width 63 height 31
